Goal: Information Seeking & Learning: Learn about a topic

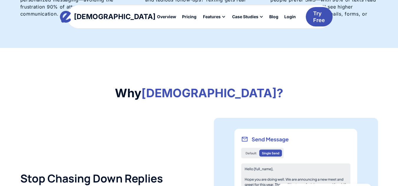
scroll to position [324, 0]
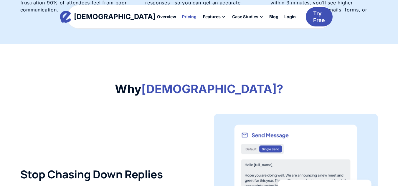
click at [182, 18] on div "Pricing" at bounding box center [189, 17] width 14 height 4
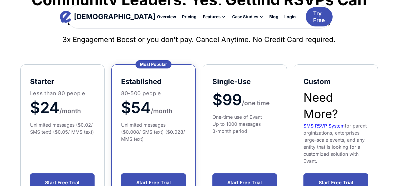
scroll to position [88, 0]
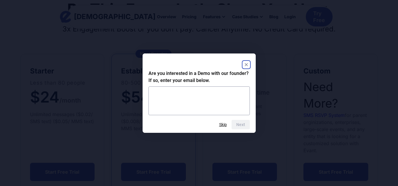
click at [247, 64] on icon "Close" at bounding box center [246, 64] width 3 height 3
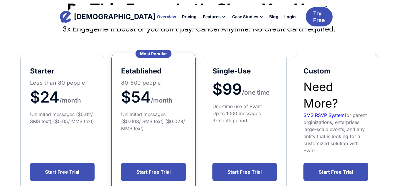
click at [157, 16] on div "Overview" at bounding box center [166, 17] width 19 height 4
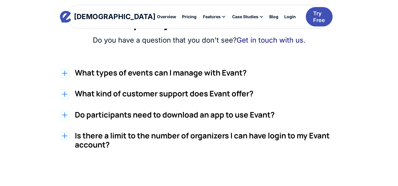
scroll to position [972, 0]
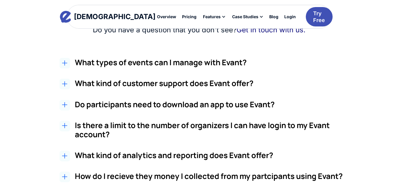
click at [141, 108] on h3 "Do participants need to download an app to use Evant?" at bounding box center [213, 104] width 276 height 9
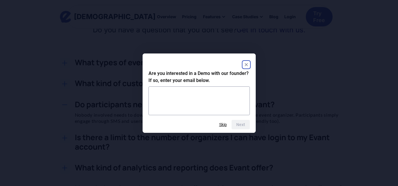
click at [246, 67] on rect "Close" at bounding box center [246, 64] width 7 height 7
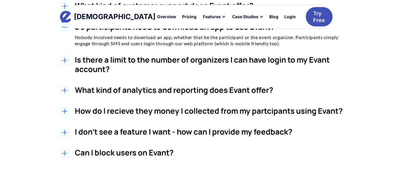
scroll to position [1061, 0]
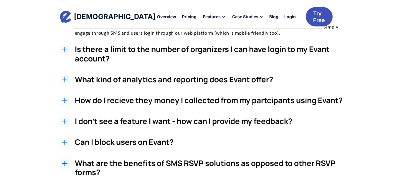
click at [182, 99] on h3 "How do I recieve they money I collected from my partcipants using Evant?" at bounding box center [213, 100] width 276 height 9
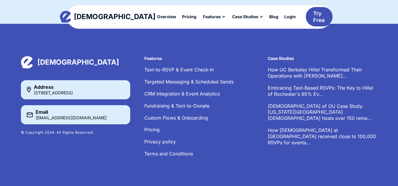
scroll to position [1682, 0]
